Goal: Navigation & Orientation: Go to known website

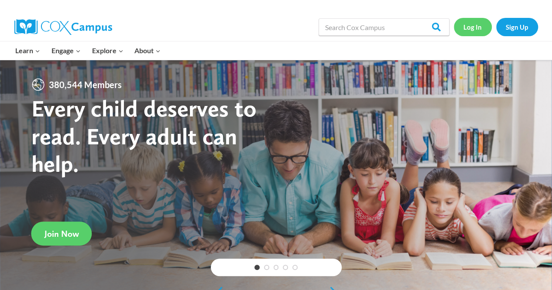
click at [466, 27] on link "Log In" at bounding box center [473, 27] width 38 height 18
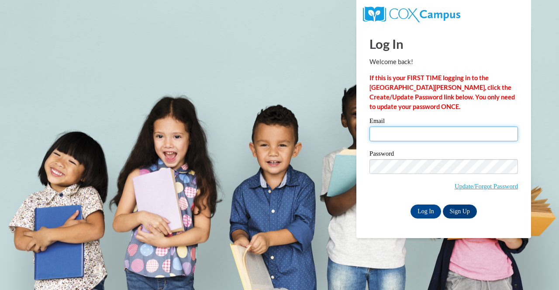
drag, startPoint x: 0, startPoint y: 0, endPoint x: 386, endPoint y: 134, distance: 408.4
click at [386, 134] on input "Email" at bounding box center [443, 134] width 148 height 15
type input "[EMAIL_ADDRESS][DOMAIN_NAME]"
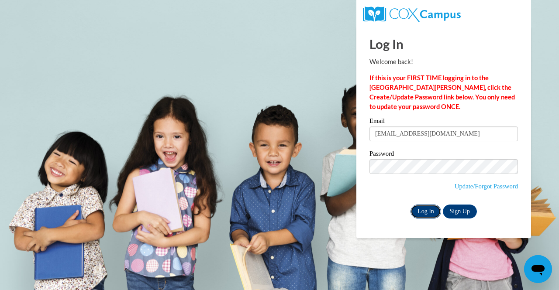
click at [420, 211] on input "Log In" at bounding box center [425, 212] width 31 height 14
